Goal: Check status

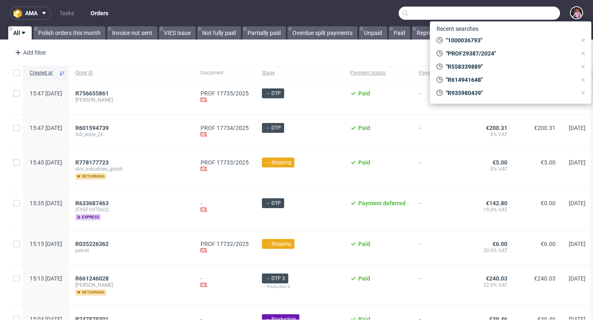
click at [512, 8] on input "text" at bounding box center [479, 13] width 161 height 13
click at [109, 94] on span "R756655861" at bounding box center [91, 93] width 33 height 7
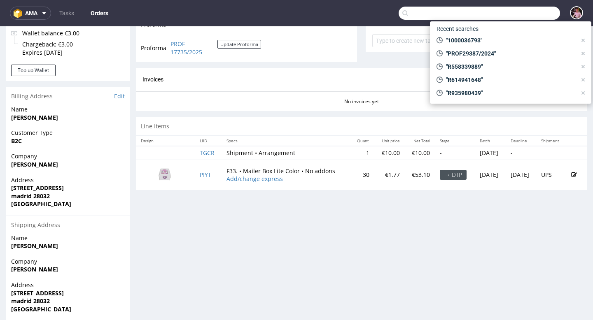
scroll to position [337, 0]
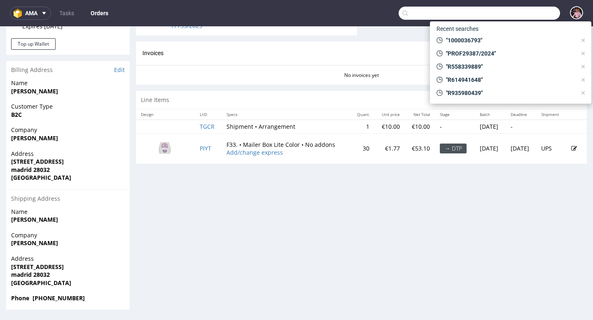
click at [532, 220] on div "Progress Payment Paid [DATE] Payment “Received” Email Sent [DATE] 15:48 Line It…" at bounding box center [361, 13] width 451 height 594
click at [583, 10] on nav "ama Tasks Orders" at bounding box center [296, 13] width 593 height 26
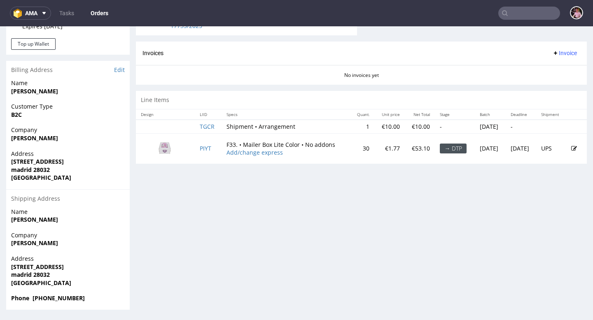
click at [571, 146] on icon at bounding box center [574, 149] width 6 height 6
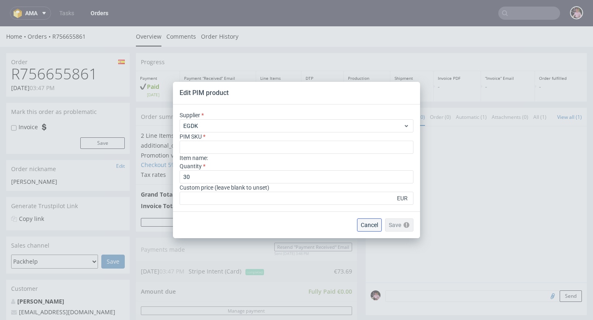
click at [366, 224] on span "Cancel" at bounding box center [369, 225] width 17 height 6
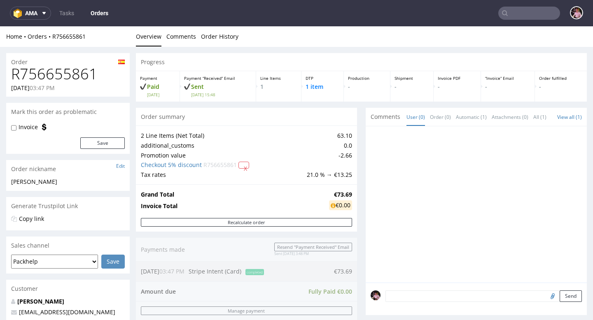
click at [525, 7] on input "text" at bounding box center [529, 13] width 62 height 13
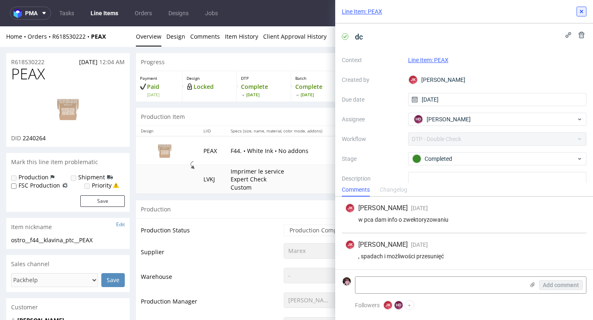
click at [584, 10] on icon at bounding box center [581, 11] width 7 height 7
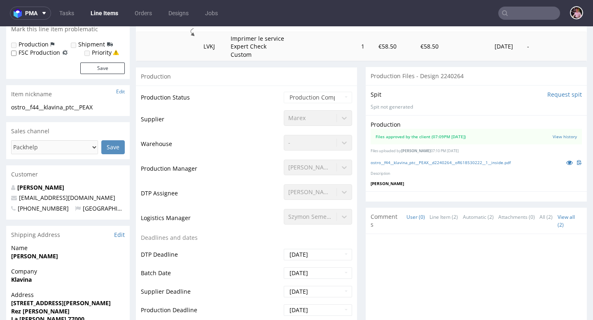
scroll to position [146, 0]
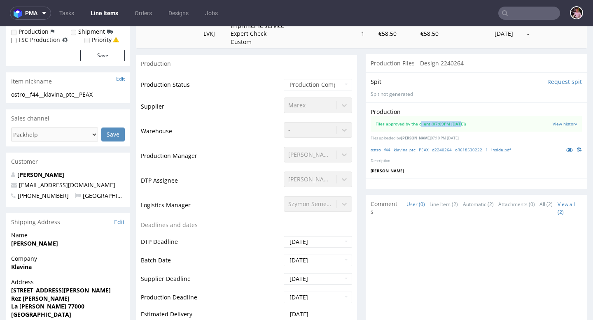
drag, startPoint x: 461, startPoint y: 124, endPoint x: 420, endPoint y: 123, distance: 40.4
click at [420, 123] on div "Files approved by the client (07:09PM 23 Jul 2025)" at bounding box center [421, 124] width 90 height 6
click at [456, 111] on div "Production" at bounding box center [476, 112] width 211 height 8
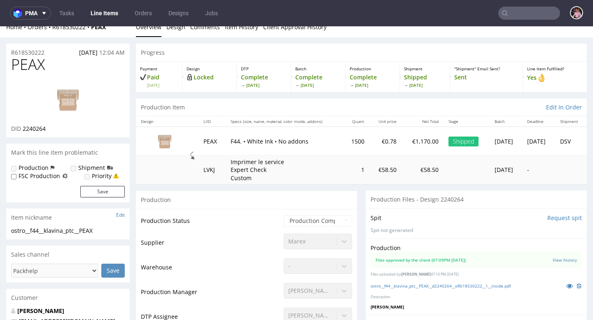
scroll to position [0, 0]
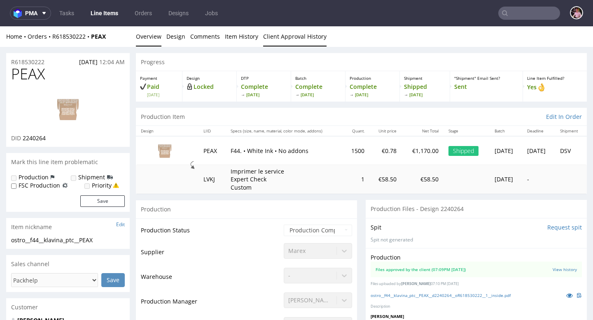
click at [313, 40] on link "Client Approval History" at bounding box center [294, 36] width 63 height 20
